Goal: Transaction & Acquisition: Purchase product/service

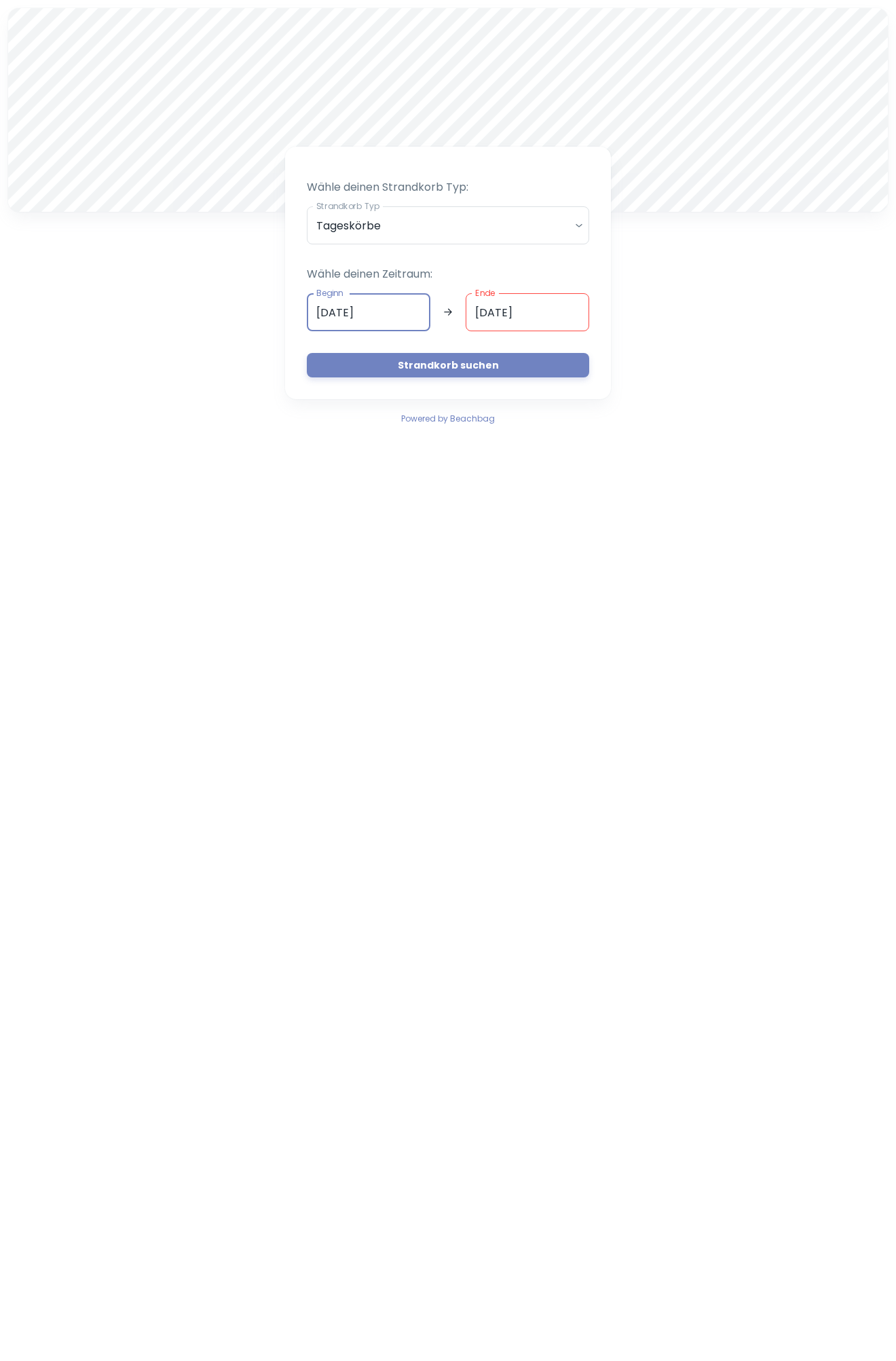
click at [419, 310] on input "[DATE]" at bounding box center [369, 312] width 124 height 38
click at [423, 415] on button "7" at bounding box center [424, 412] width 27 height 27
type input "07.09.2025"
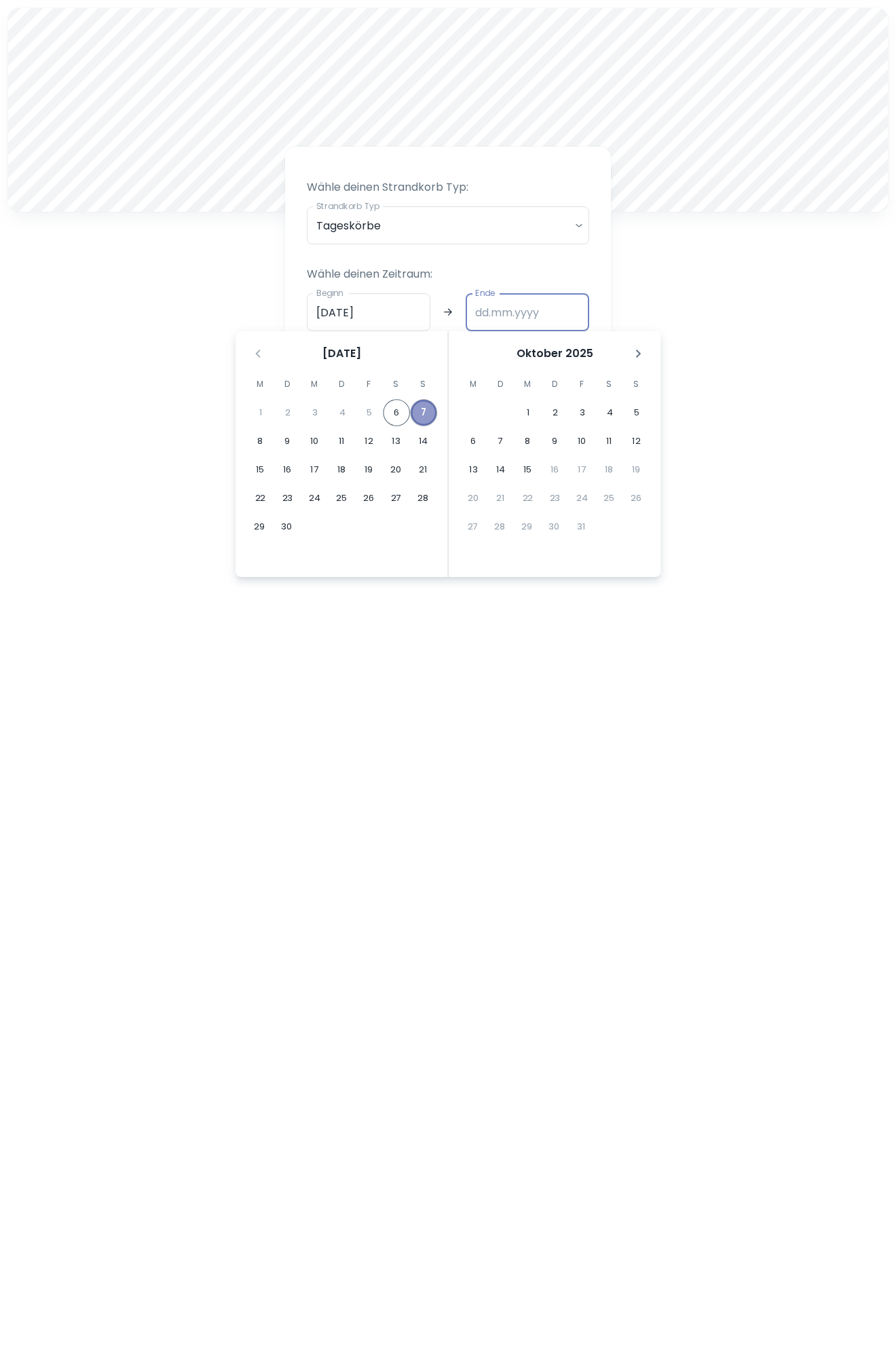
click at [424, 412] on button "7" at bounding box center [423, 412] width 27 height 27
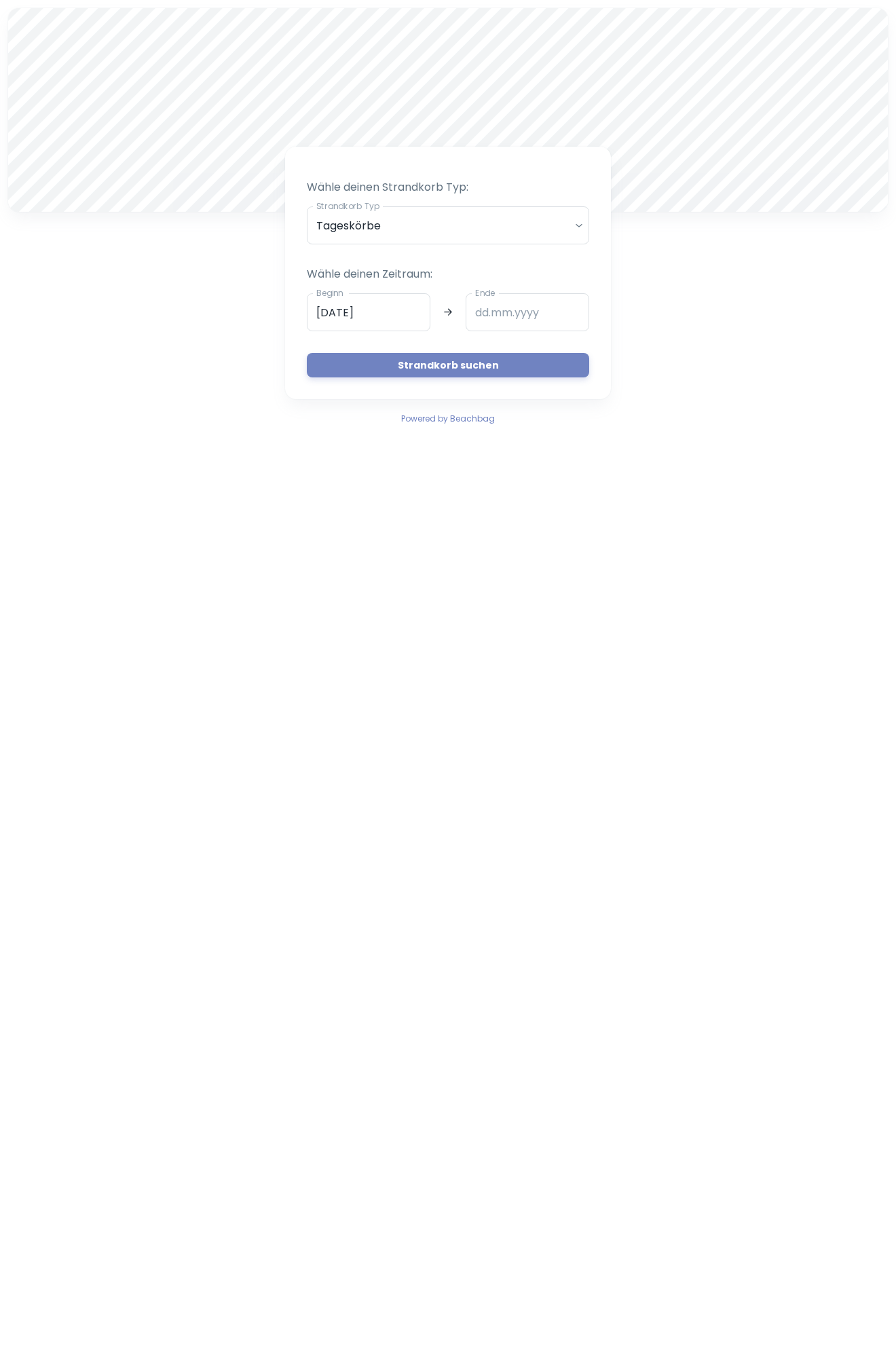
type input "07.09.2025"
click at [428, 356] on button "Strandkorb suchen" at bounding box center [448, 365] width 282 height 24
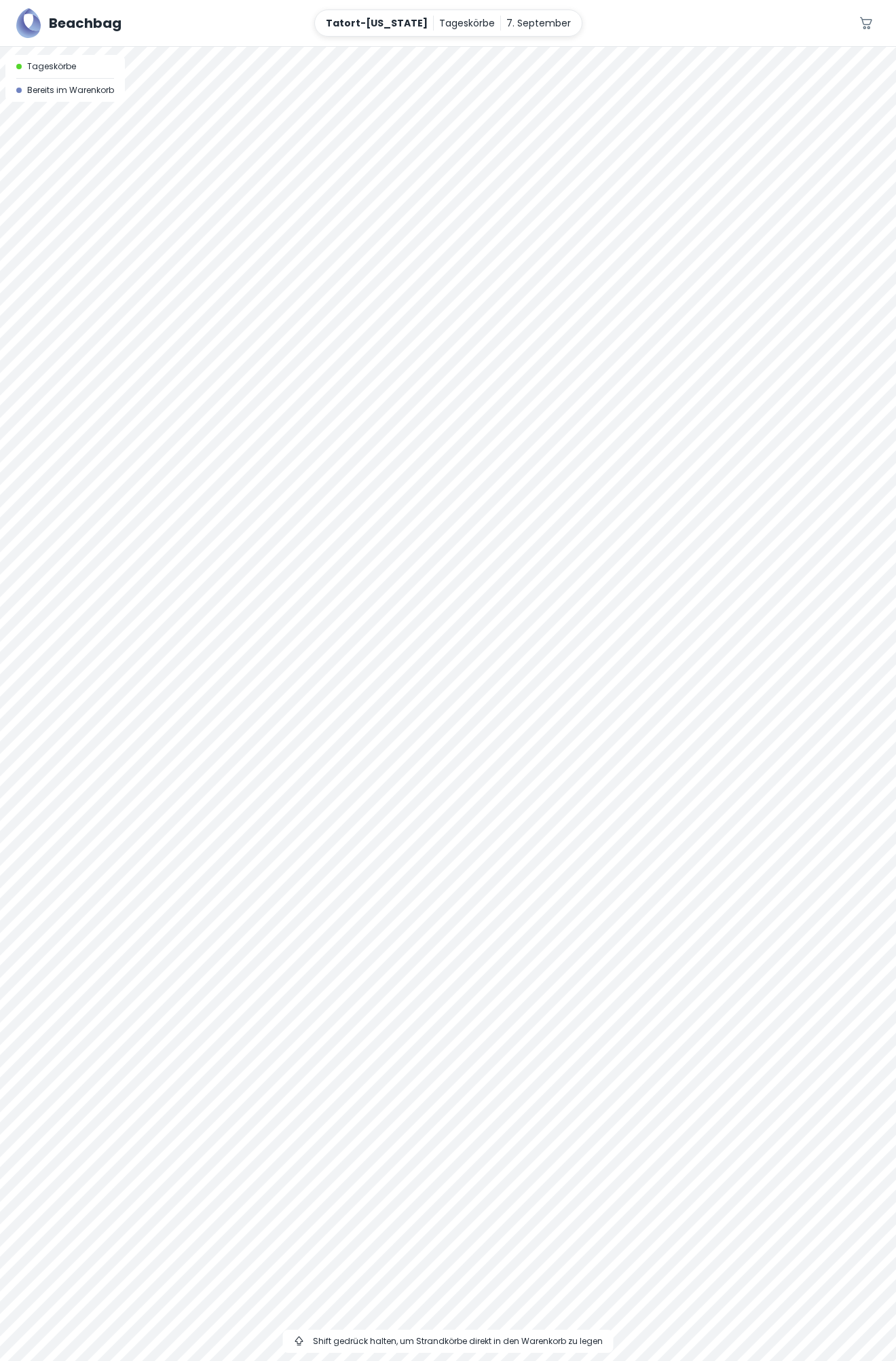
click at [721, 47] on div at bounding box center [448, 47] width 896 height 0
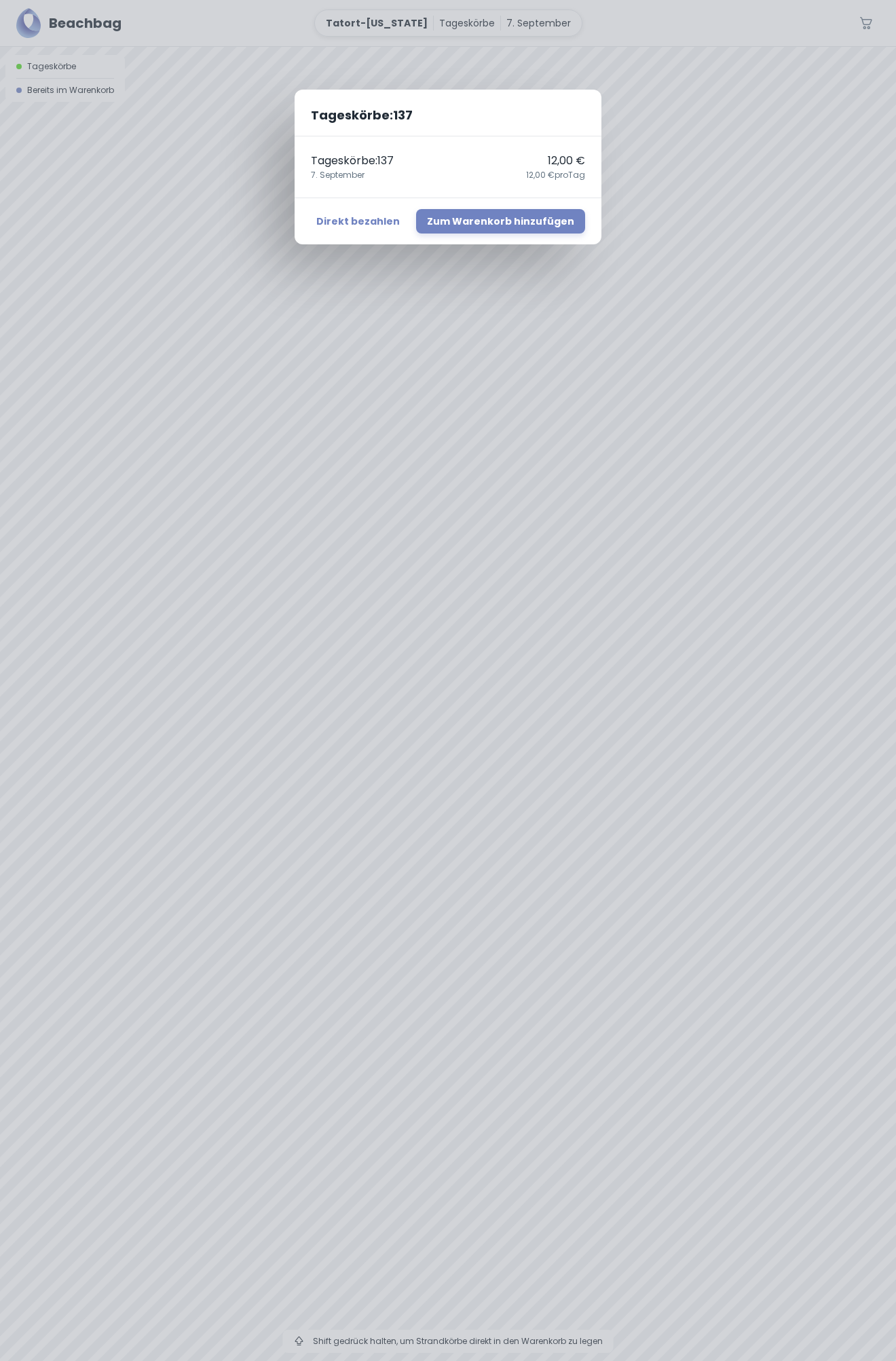
click at [749, 599] on div "Tageskörbe : 137 Tageskörbe : 137 12,00 € [DATE],00 € pro Tag Direkt bezahlen Z…" at bounding box center [448, 680] width 896 height 1361
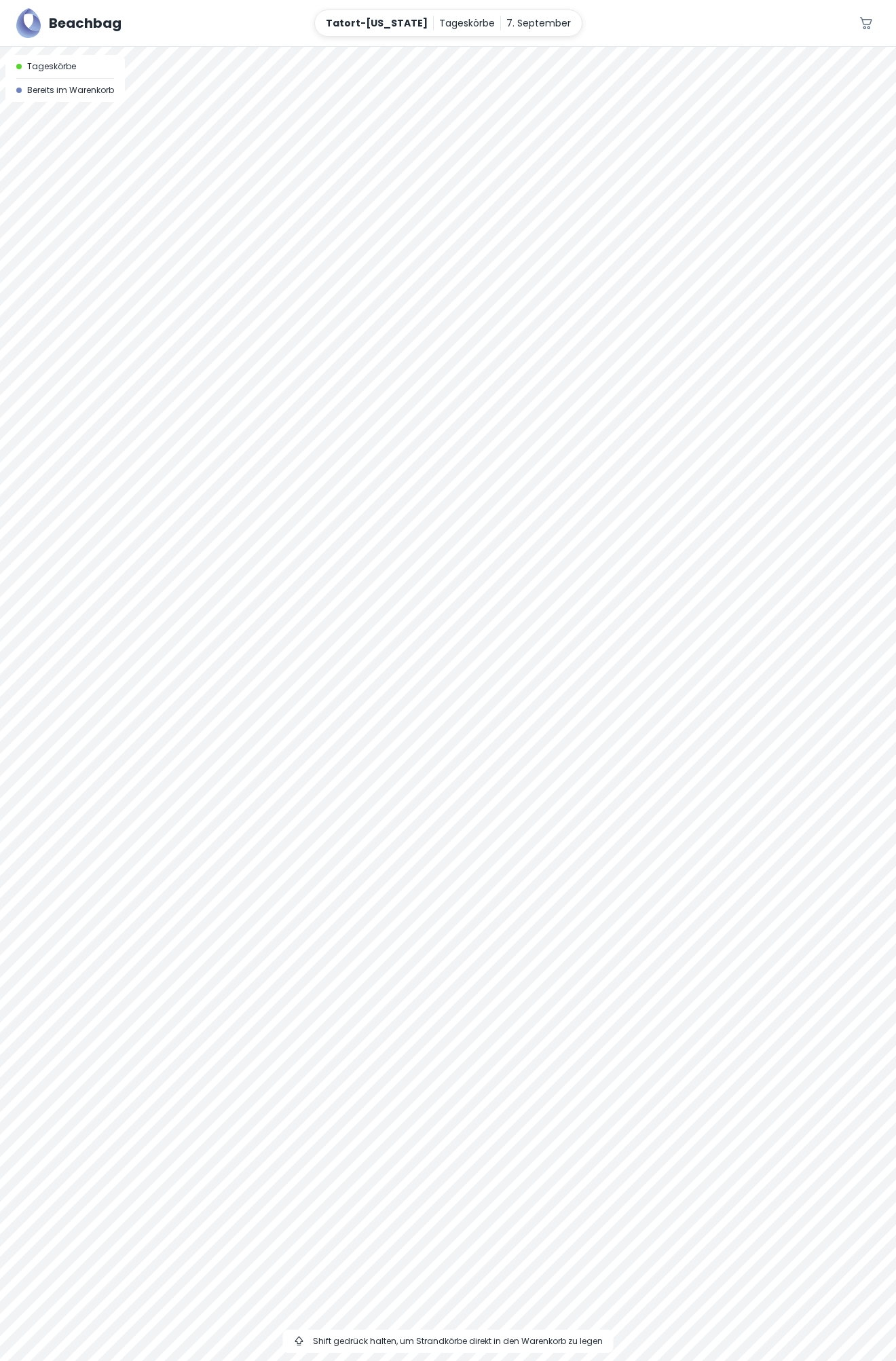
click at [730, 47] on div at bounding box center [448, 47] width 896 height 0
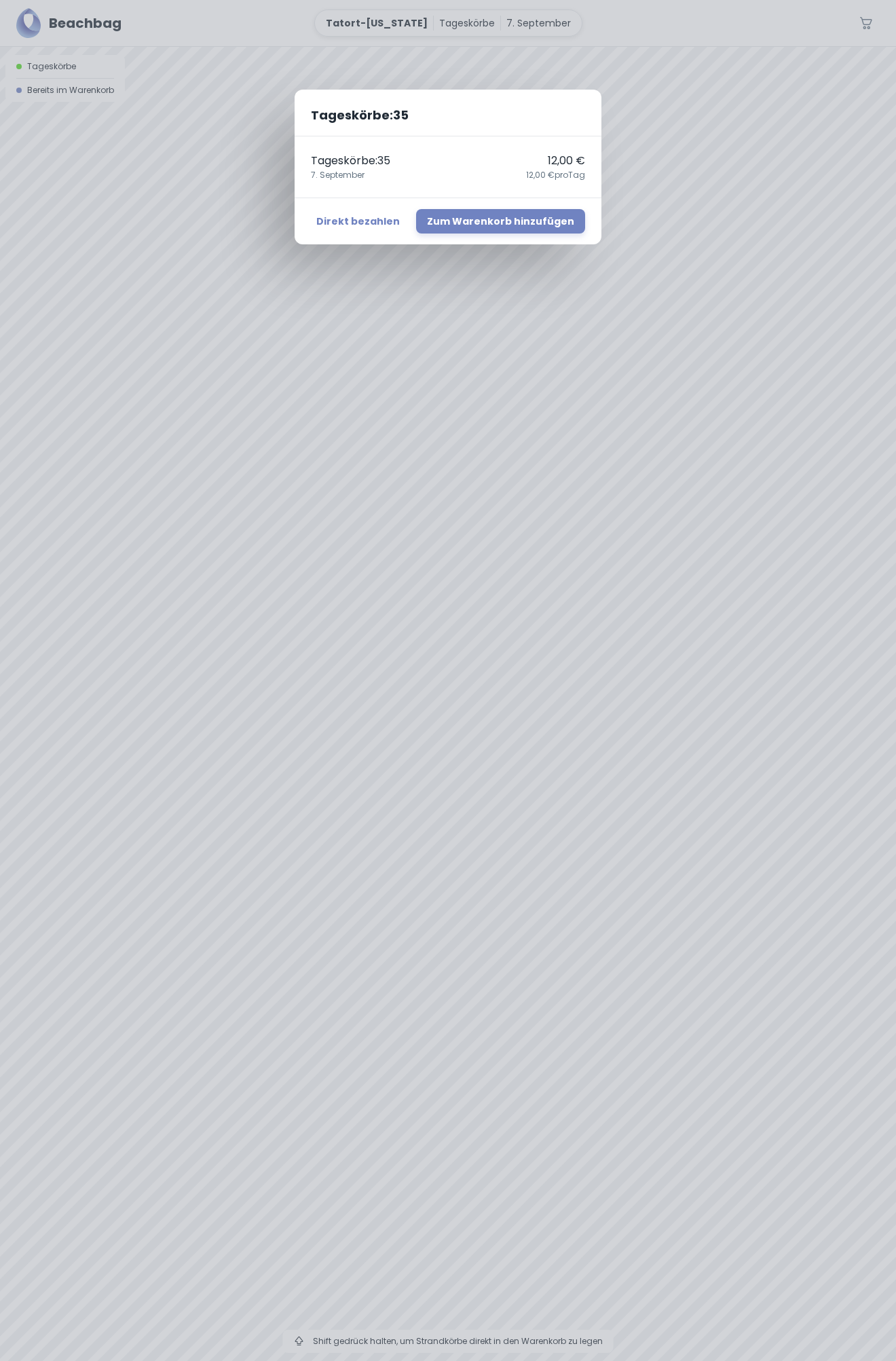
click at [745, 598] on div "Tageskörbe : 35 Tageskörbe : 35 12,00 € 7. September 12,00 € pro Tag Direkt bez…" at bounding box center [448, 680] width 896 height 1361
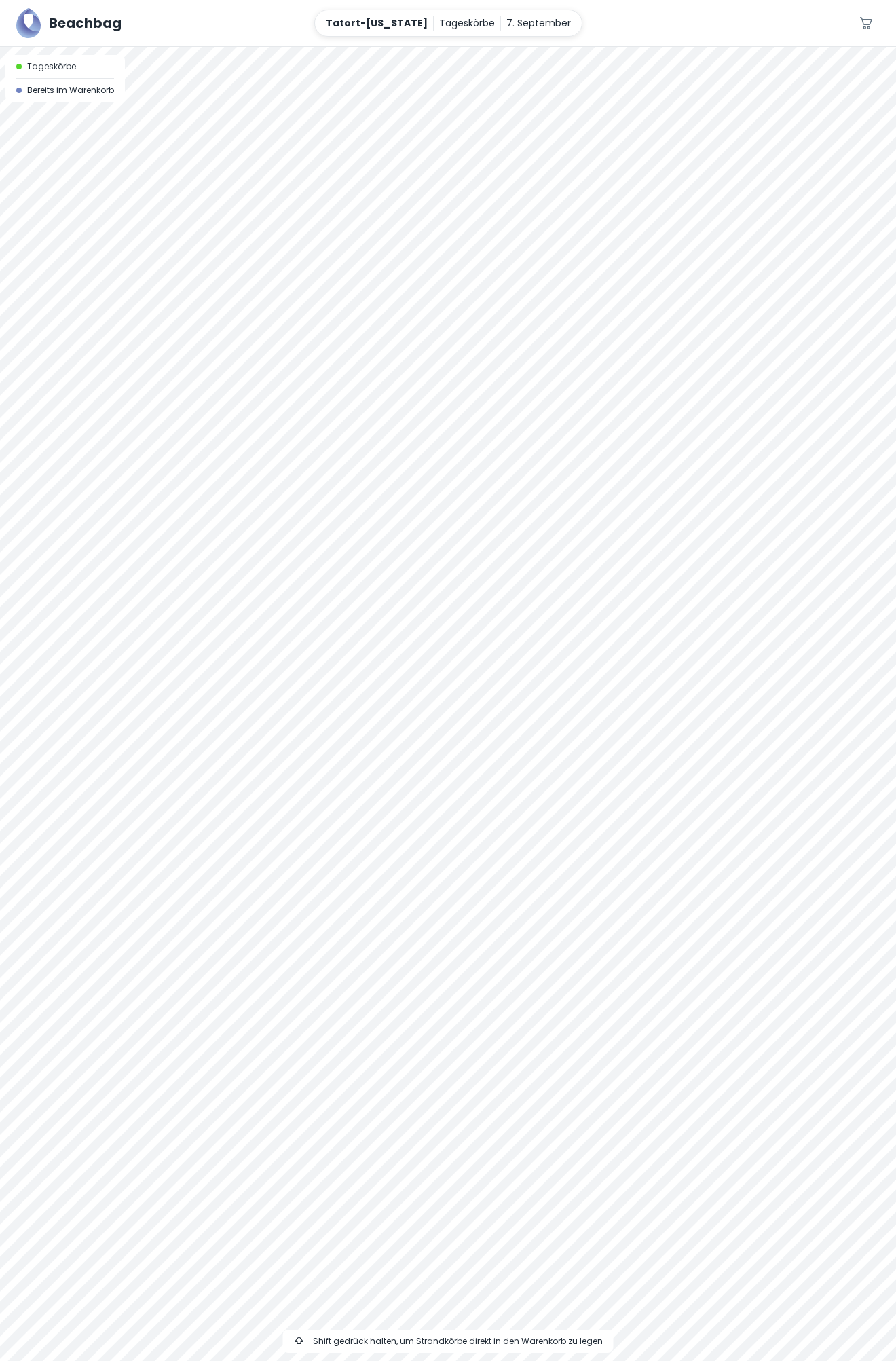
click at [749, 47] on div at bounding box center [448, 47] width 896 height 0
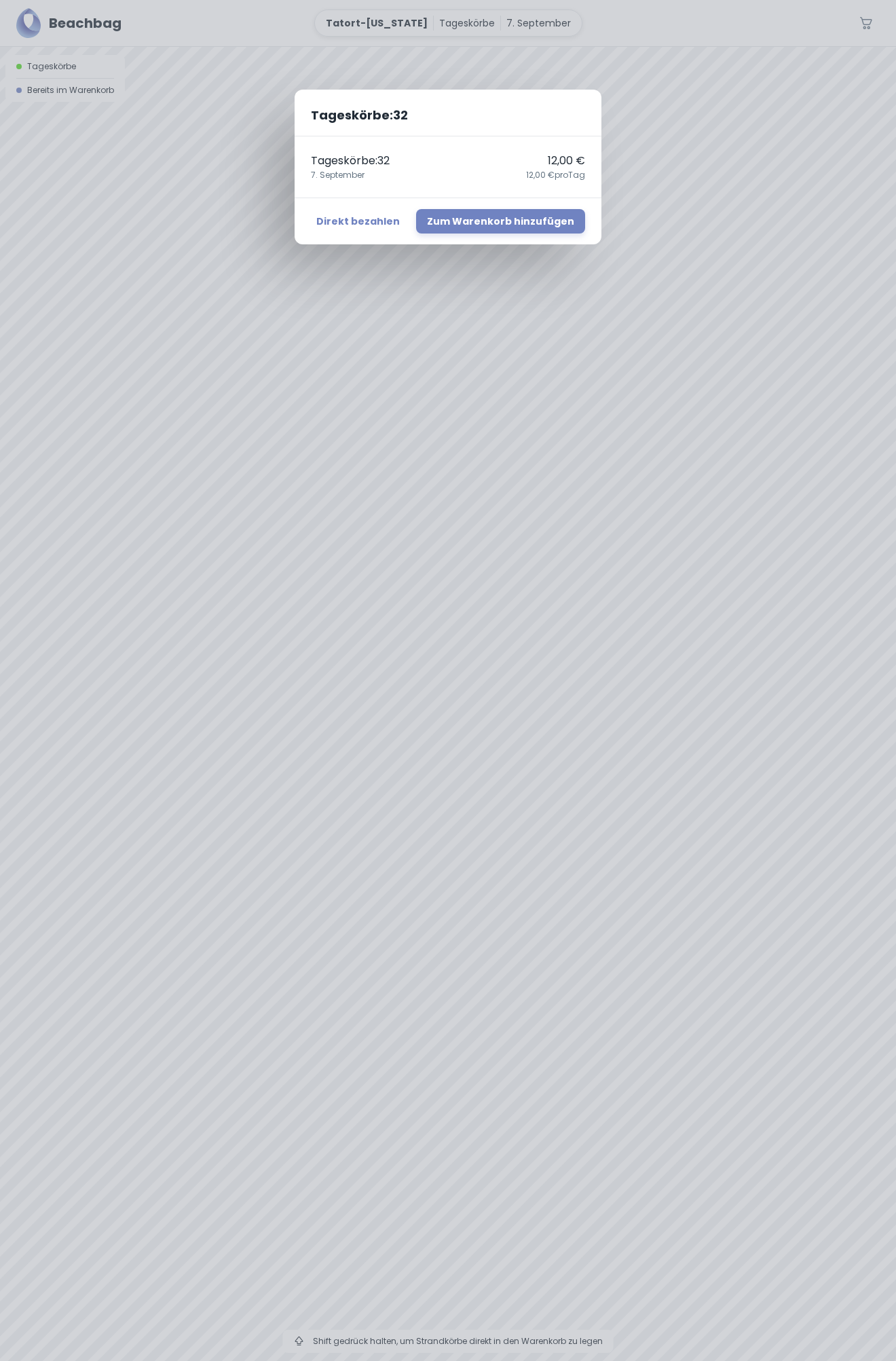
click at [733, 618] on div "Tageskörbe : 32 Tageskörbe : 32 12,00 € [DATE],00 € pro Tag Direkt bezahlen Zum…" at bounding box center [448, 680] width 896 height 1361
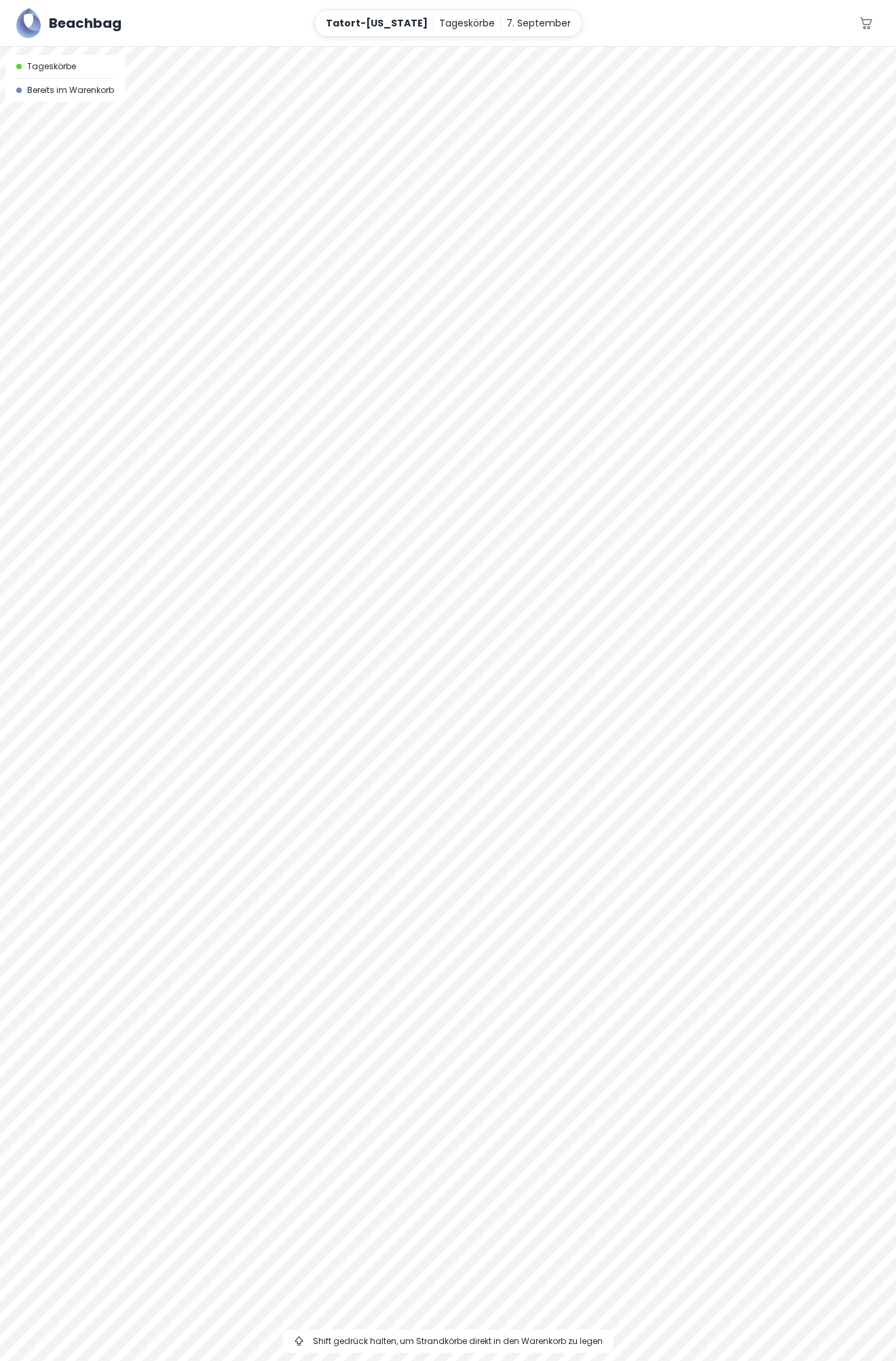
drag, startPoint x: 713, startPoint y: 647, endPoint x: 719, endPoint y: 690, distance: 43.4
click at [719, 690] on div at bounding box center [448, 704] width 896 height 1314
click at [697, 47] on div at bounding box center [448, 47] width 896 height 0
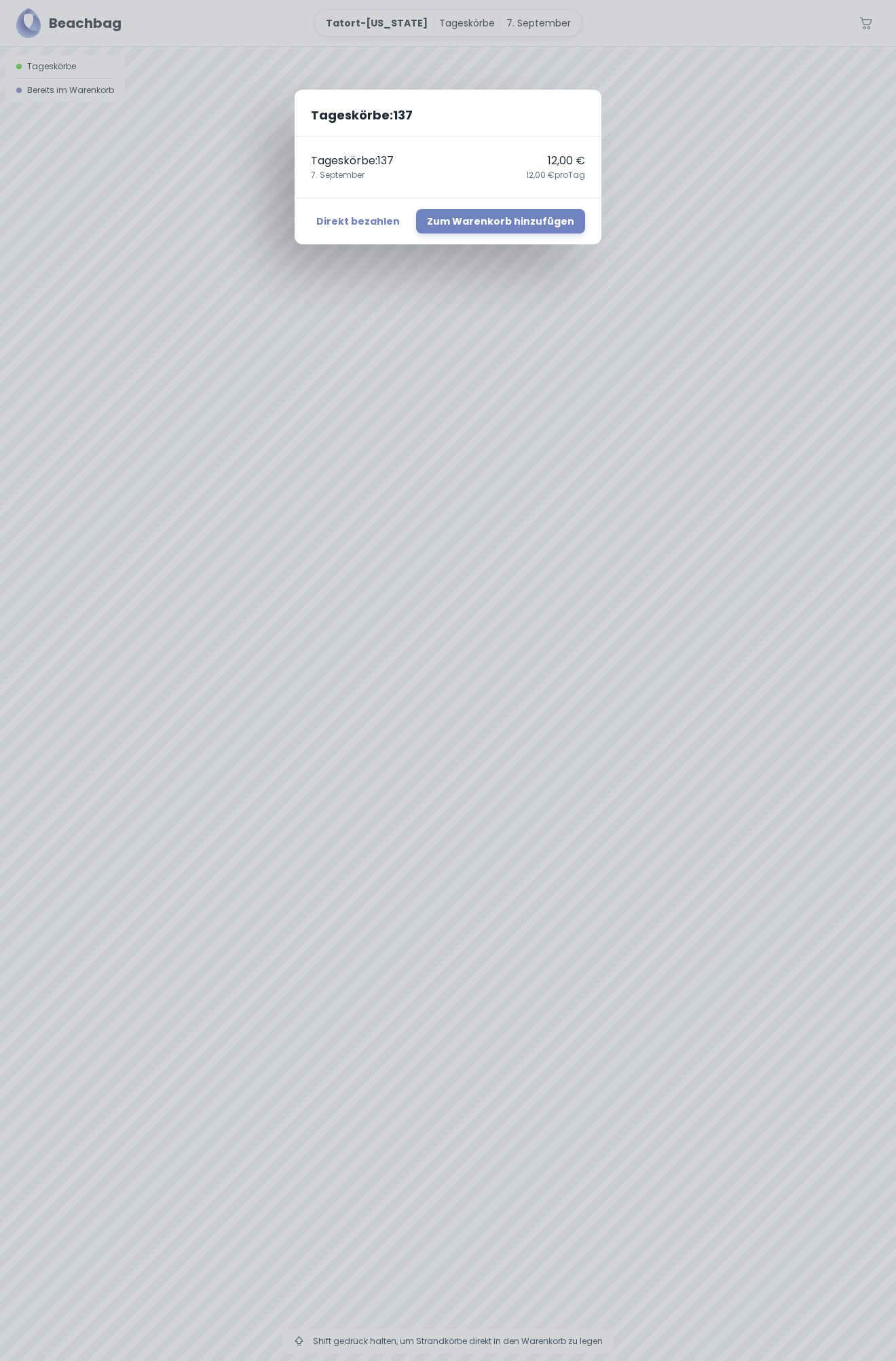
click at [694, 640] on div "Tageskörbe : 137 Tageskörbe : 137 12,00 € [DATE],00 € pro Tag Direkt bezahlen Z…" at bounding box center [448, 680] width 896 height 1361
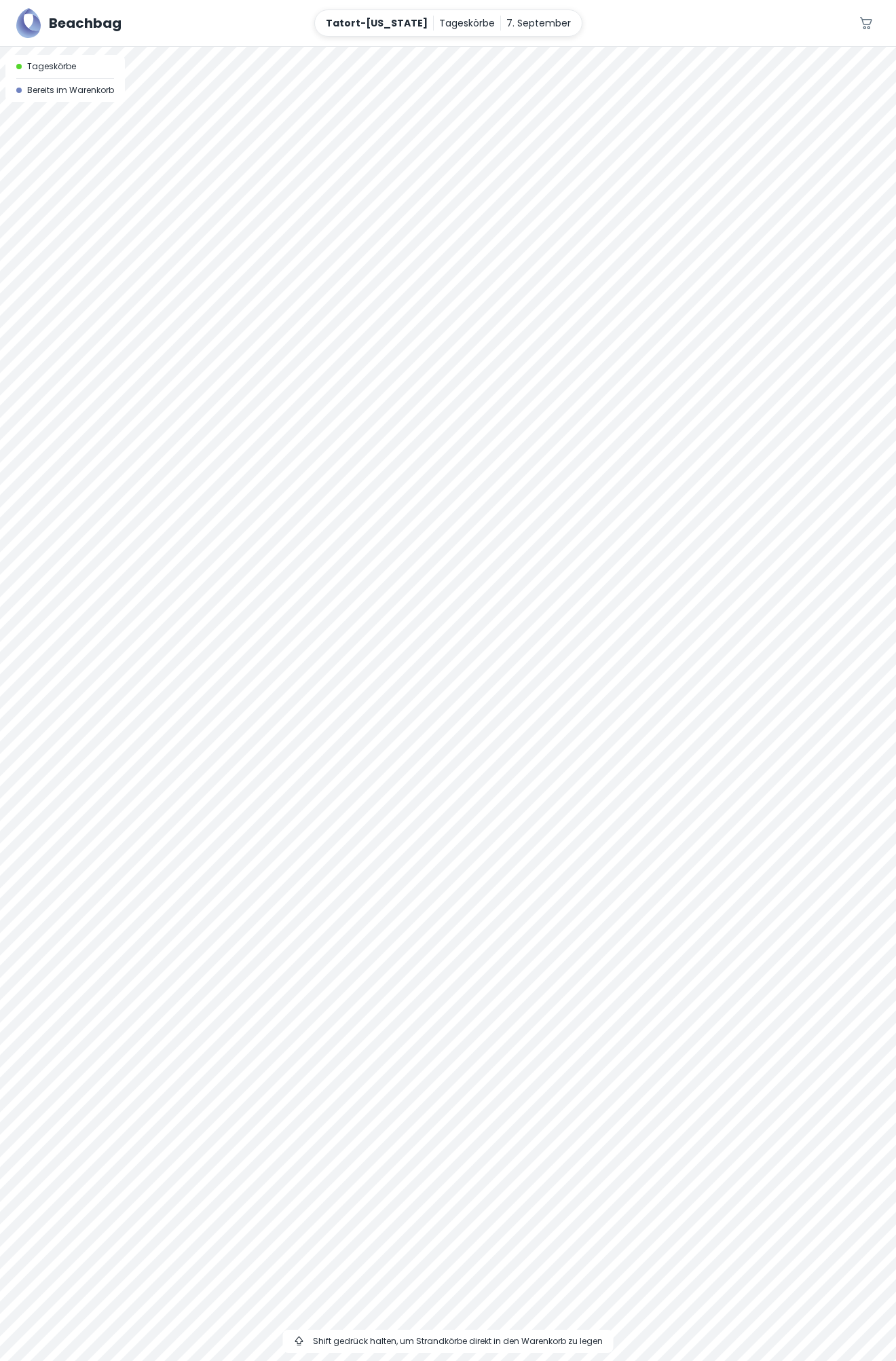
click at [694, 640] on div "Tageskörbe : 137 Tageskörbe : 137 12,00 € [DATE],00 € pro Tag Direkt bezahlen Z…" at bounding box center [448, 680] width 896 height 1361
click at [748, 47] on div at bounding box center [448, 47] width 896 height 0
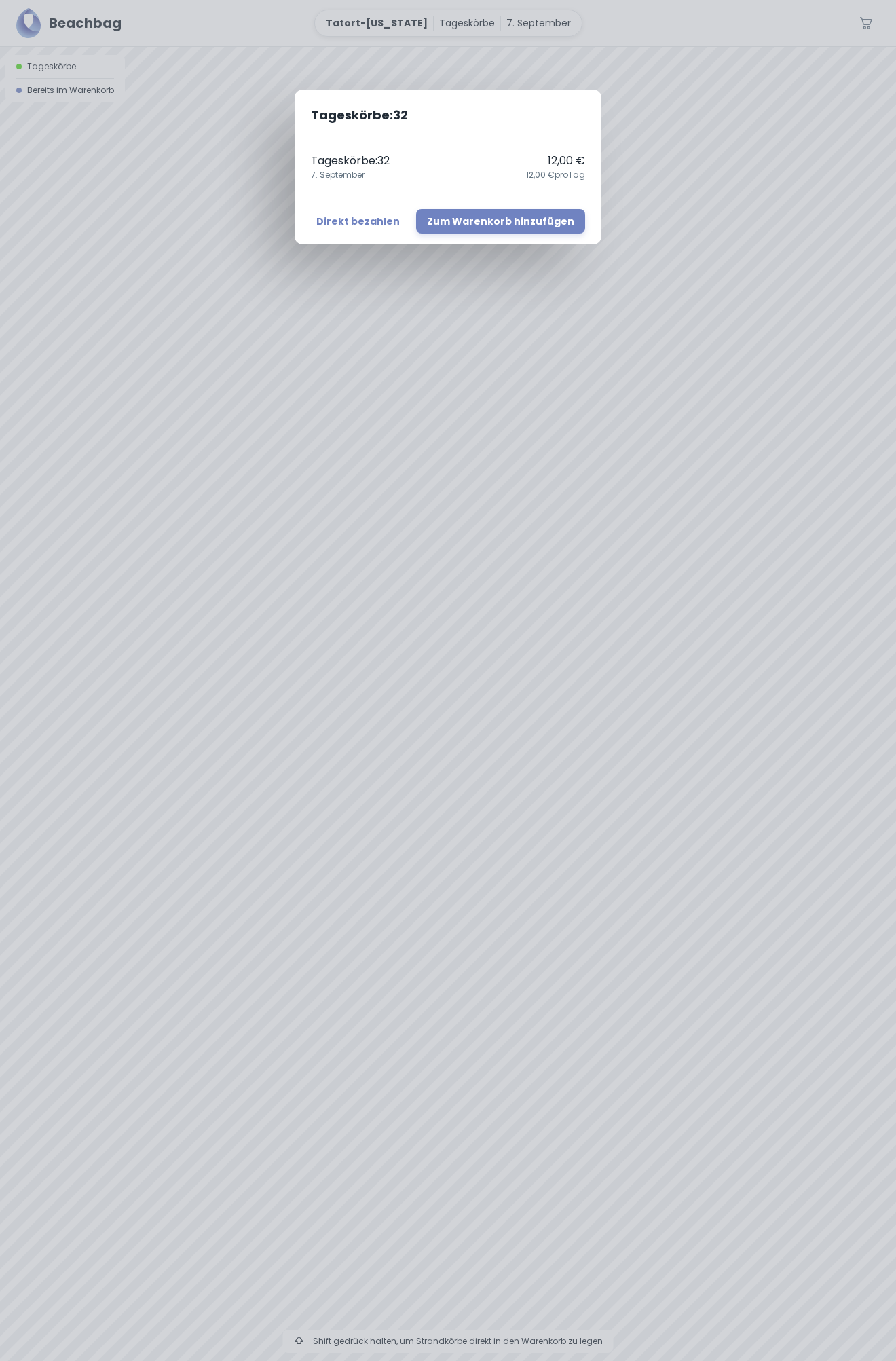
click at [719, 610] on div "Tageskörbe : 32 Tageskörbe : 32 12,00 € [DATE],00 € pro Tag Direkt bezahlen Zum…" at bounding box center [448, 680] width 896 height 1361
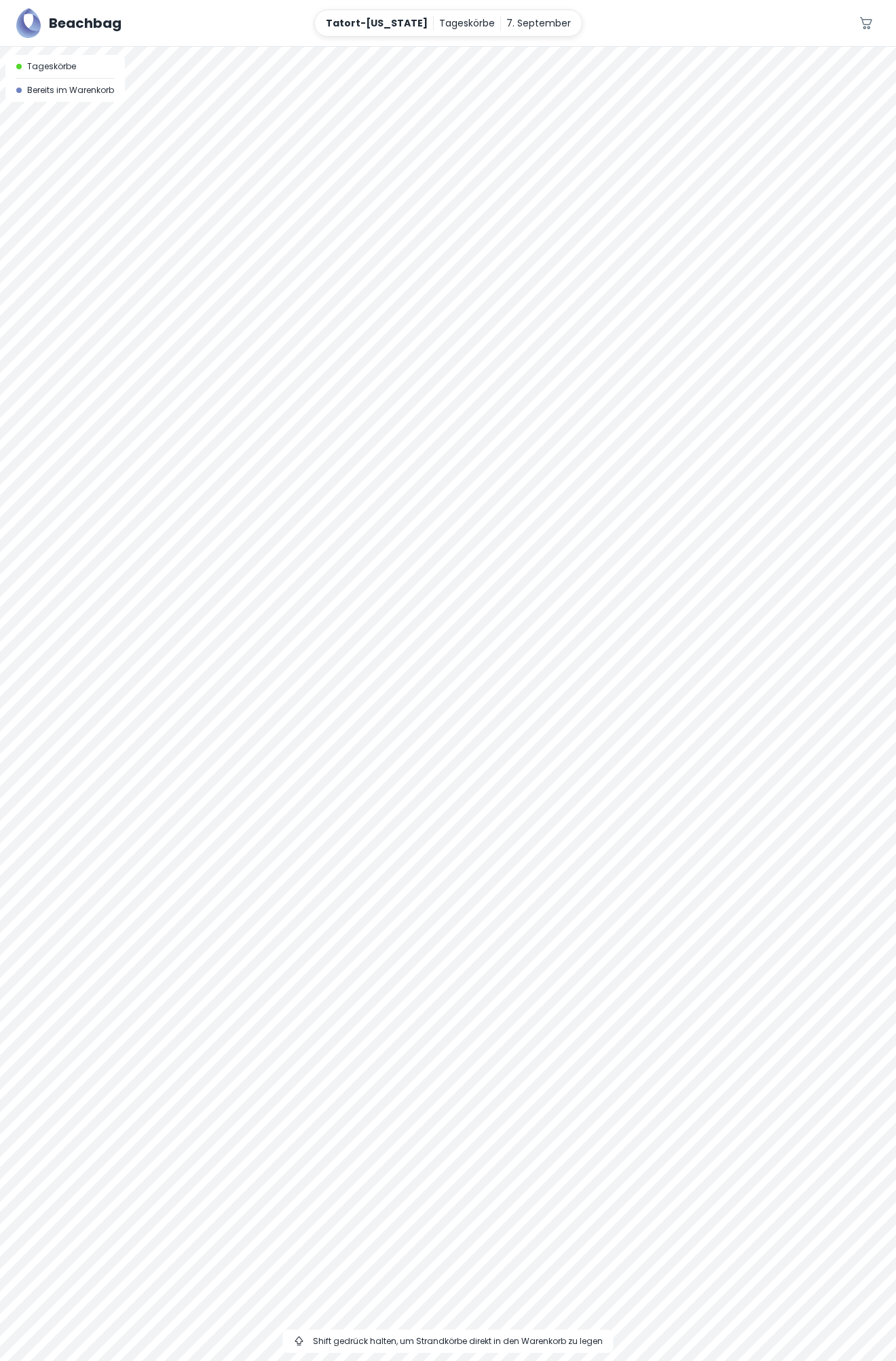
click at [719, 47] on div at bounding box center [448, 47] width 896 height 0
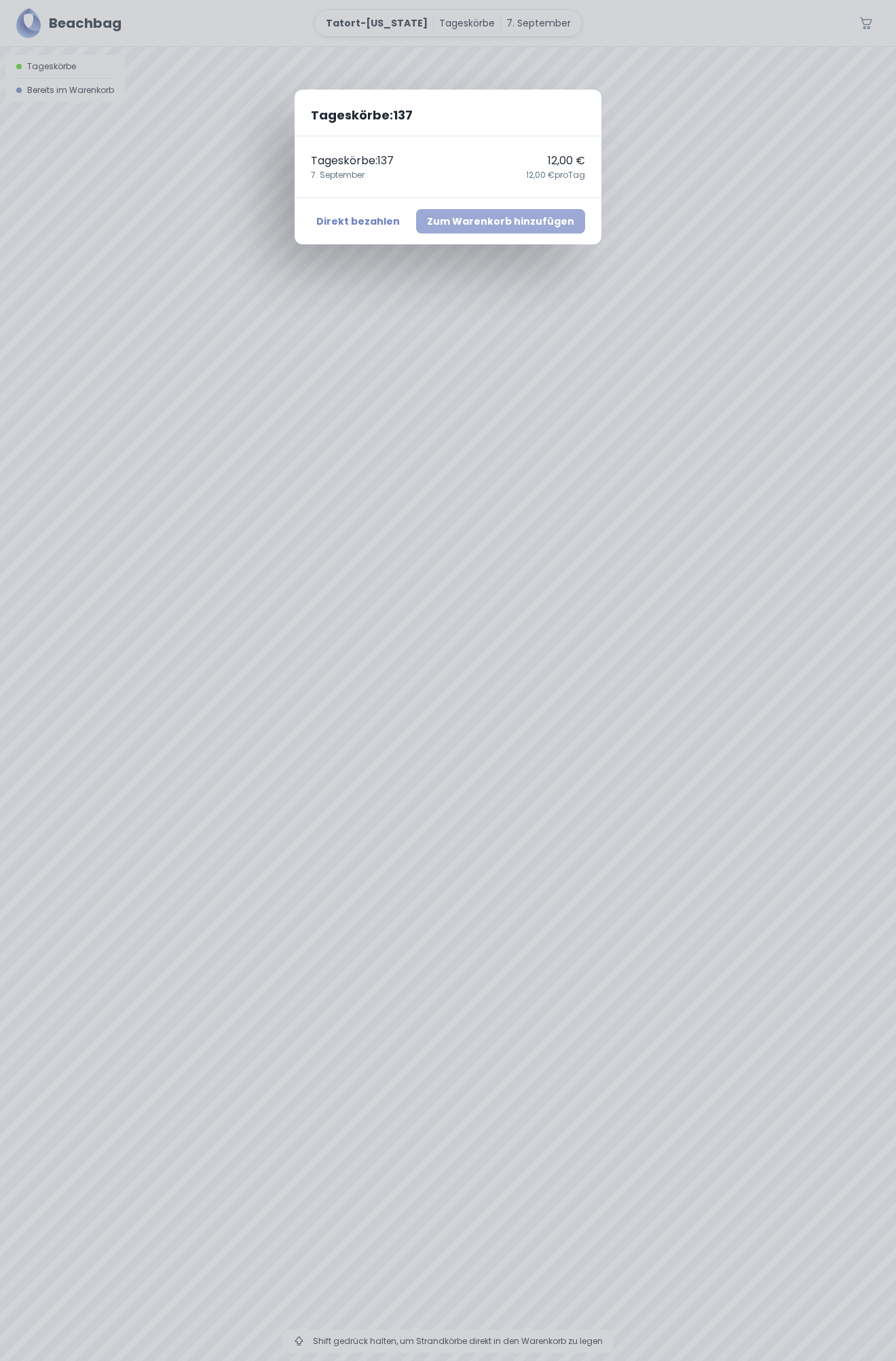
click at [534, 214] on button "Zum Warenkorb hinzufügen" at bounding box center [500, 221] width 169 height 24
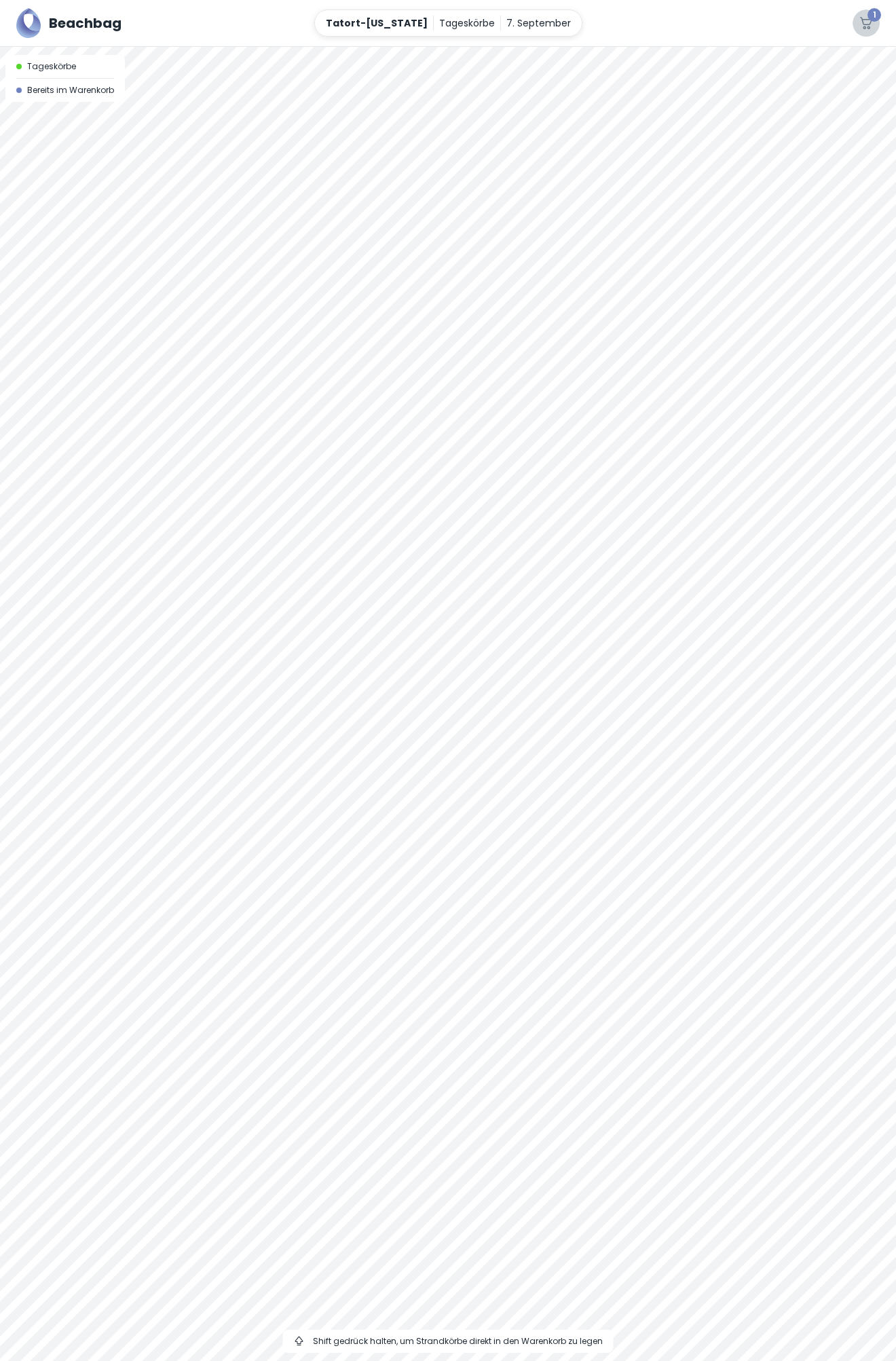
click at [870, 21] on icon "button" at bounding box center [866, 23] width 13 height 13
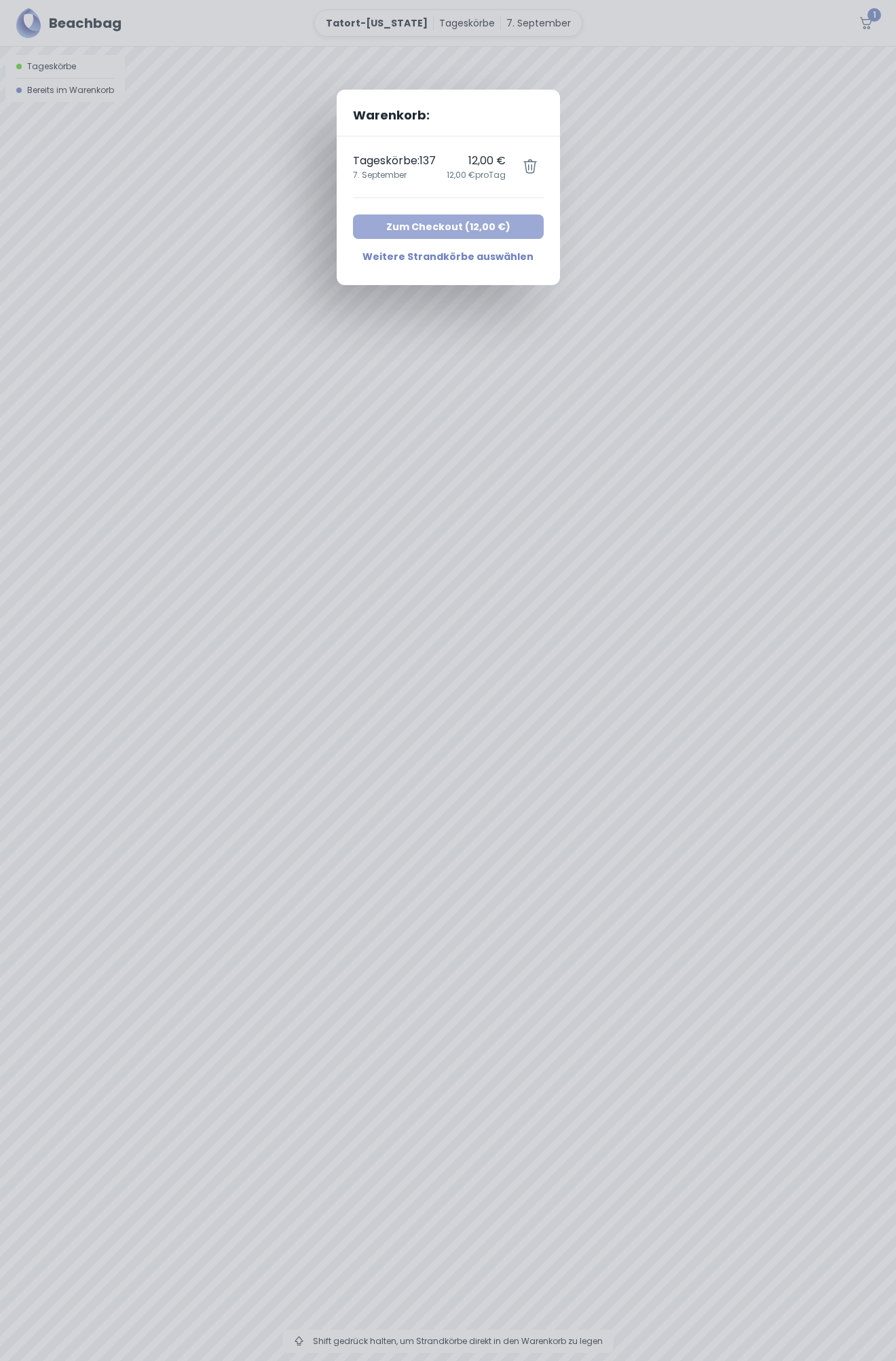
click at [505, 216] on button "Zum Checkout ( 12,00 € )" at bounding box center [448, 226] width 191 height 24
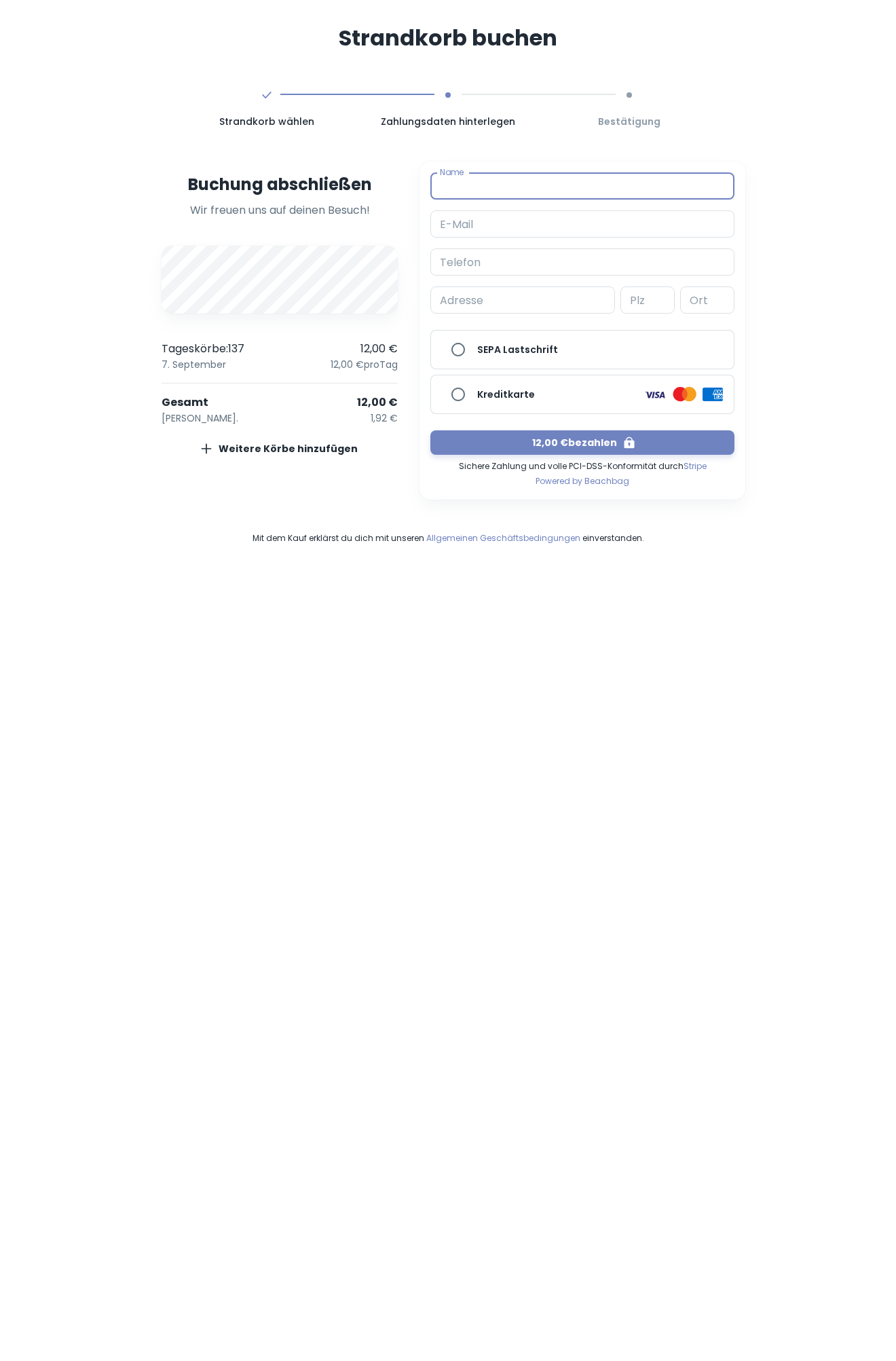
click at [477, 186] on input "Name" at bounding box center [582, 186] width 304 height 27
type input "[PERSON_NAME]"
type input "[EMAIL_ADDRESS][DOMAIN_NAME]"
type input "017621134948"
type input "[STREET_ADDRESS]"
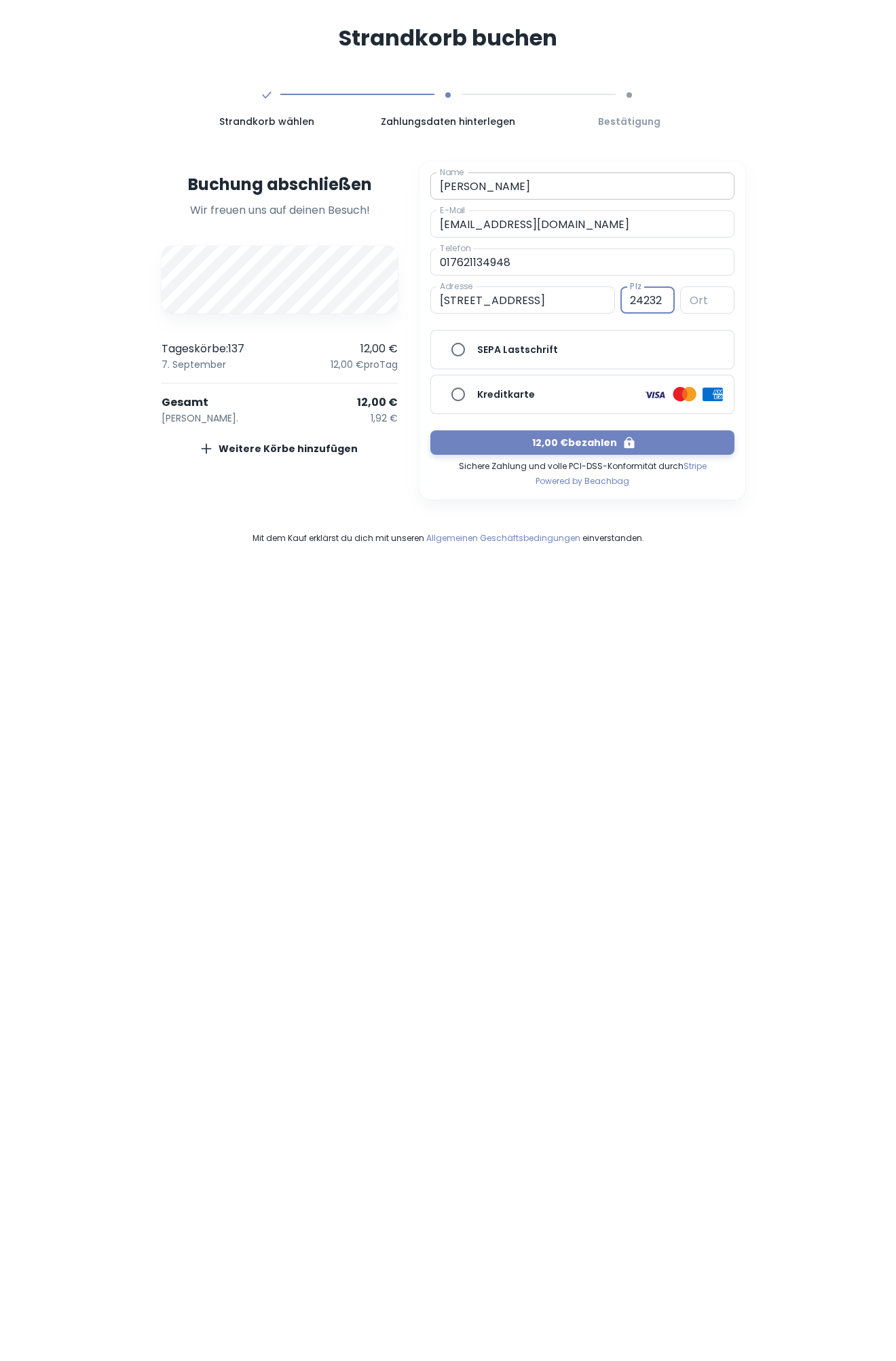
type input "24232"
type input "[GEOGRAPHIC_DATA]"
click at [457, 353] on input "SEPA Lastschrift" at bounding box center [458, 349] width 27 height 27
radio input "true"
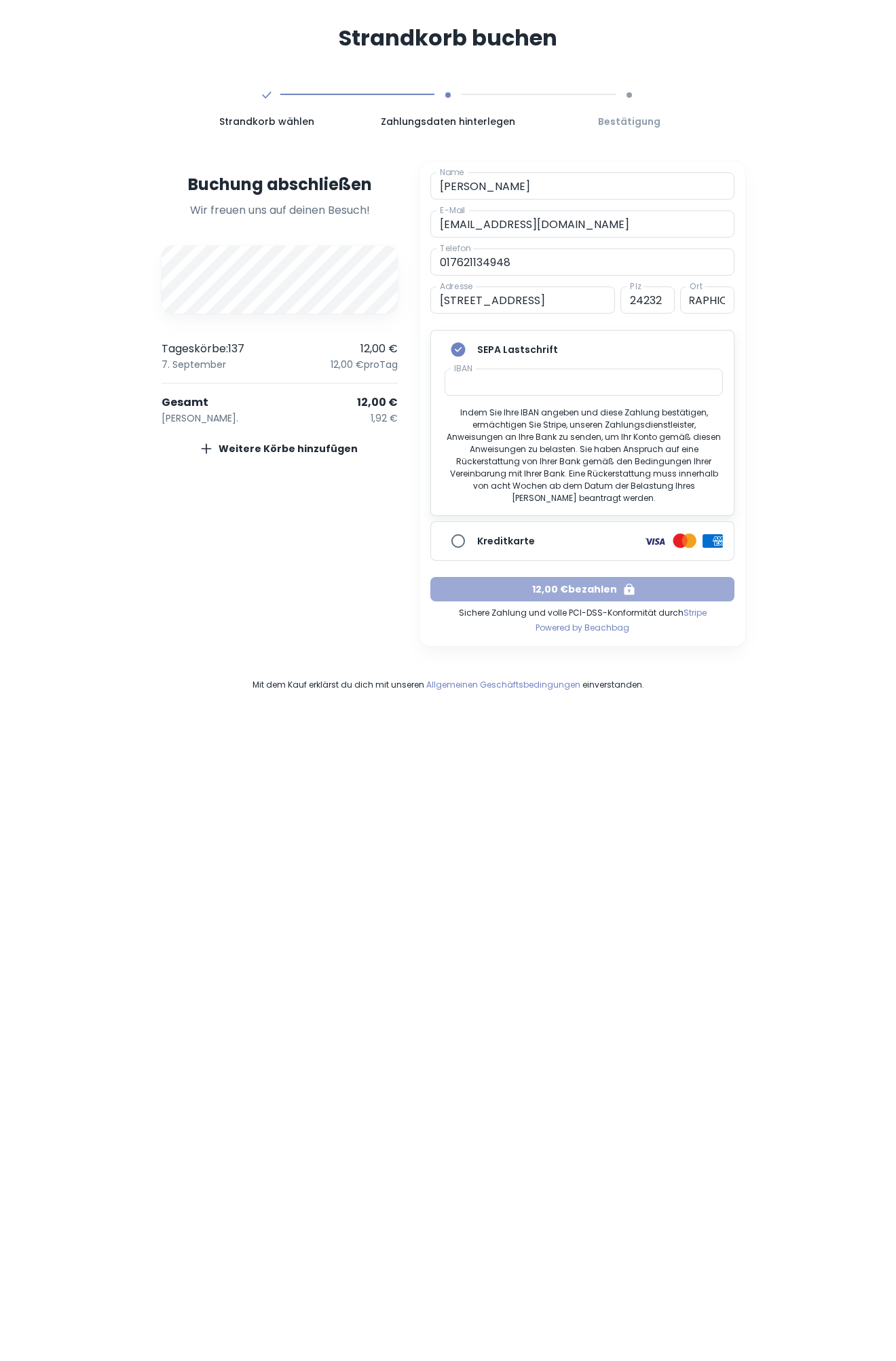
click at [600, 577] on button "12,00 € bezahlen" at bounding box center [582, 588] width 304 height 24
